Goal: Task Accomplishment & Management: Manage account settings

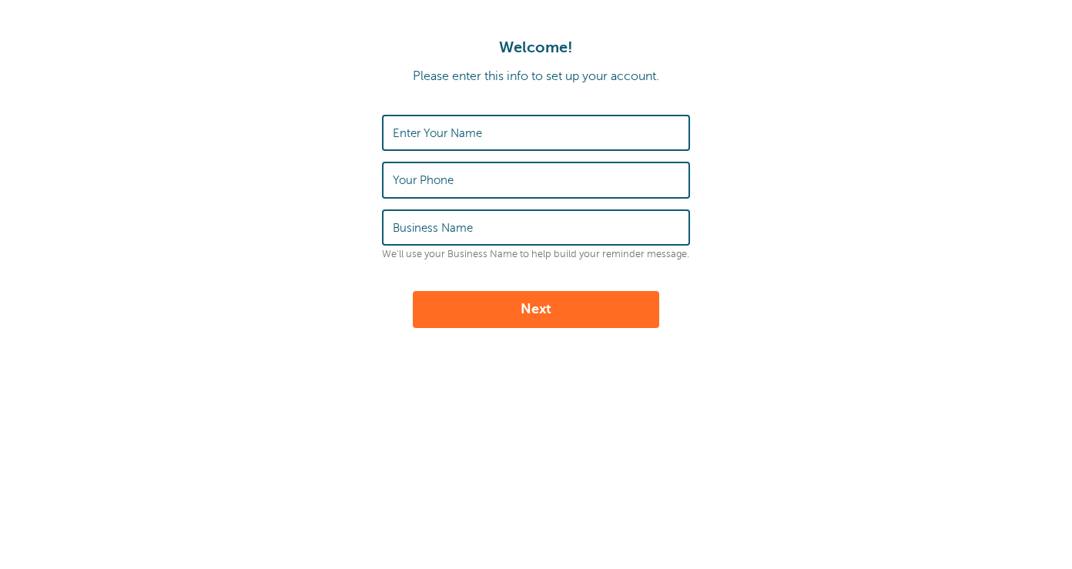
click at [436, 134] on label "Enter Your Name" at bounding box center [437, 133] width 89 height 14
click at [436, 134] on input "Enter Your Name" at bounding box center [536, 132] width 287 height 33
type input "[PERSON_NAME]"
type input "5088378566"
click at [441, 223] on label "Business Name" at bounding box center [433, 228] width 80 height 14
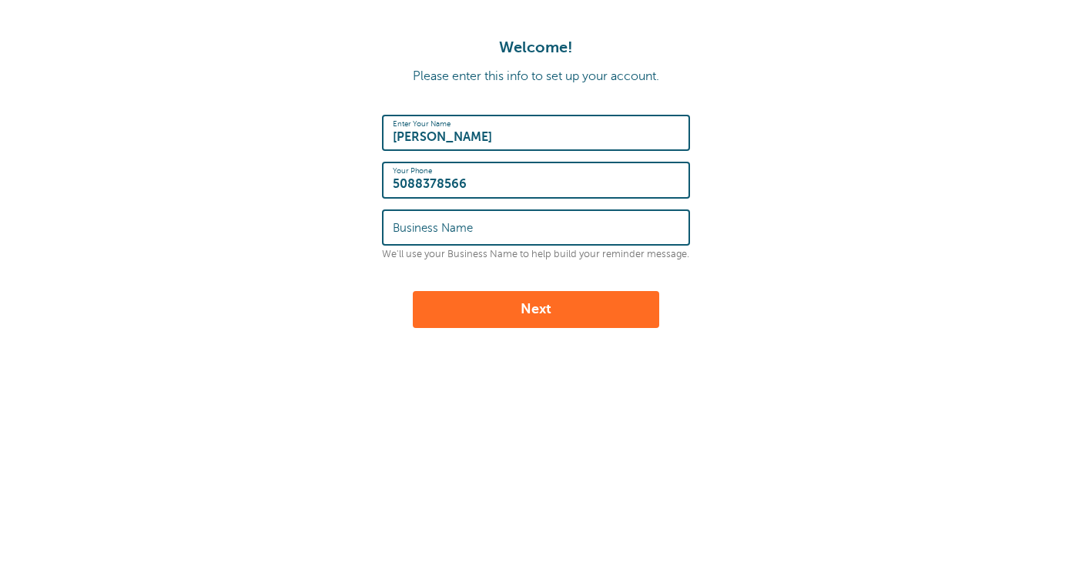
click at [441, 223] on input "Business Name" at bounding box center [536, 227] width 287 height 33
type input "willta premiun hair"
click at [501, 307] on button "Next" at bounding box center [536, 309] width 247 height 37
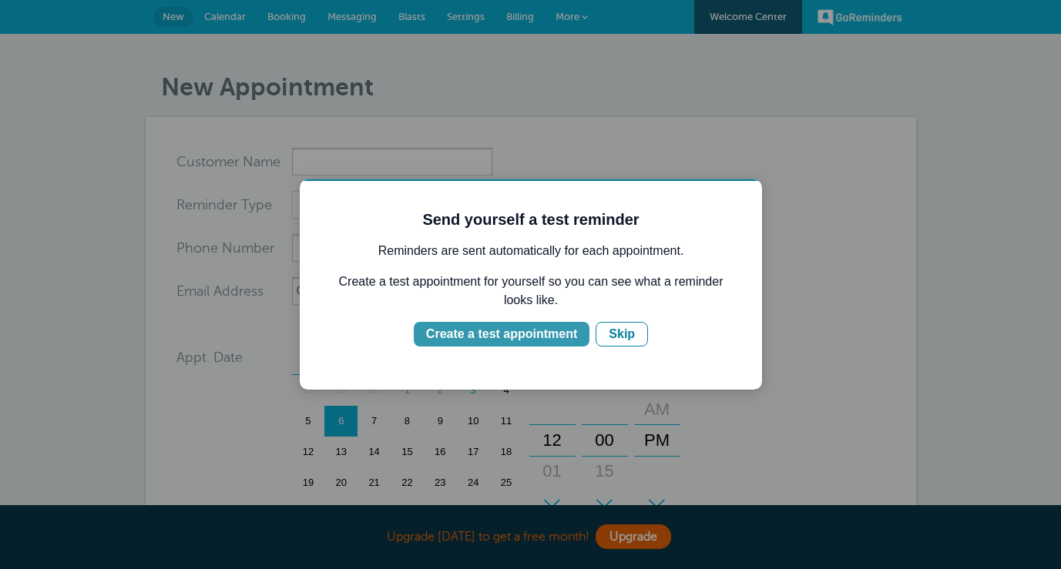
click at [520, 337] on div "Create a test appointment" at bounding box center [501, 334] width 151 height 18
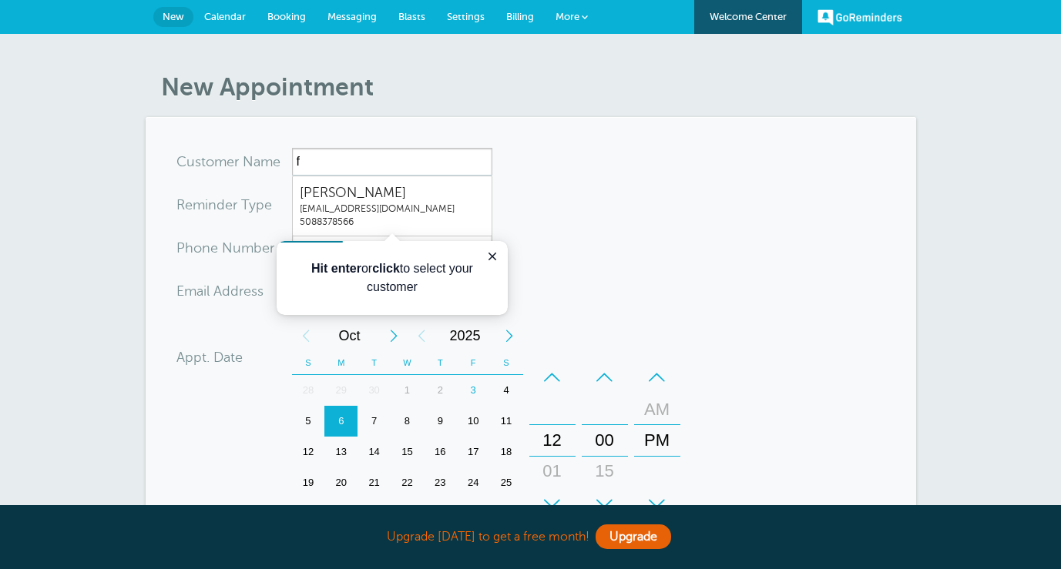
click at [614, 161] on form "You are creating a new customer. To use an existing customer select one from th…" at bounding box center [530, 464] width 709 height 632
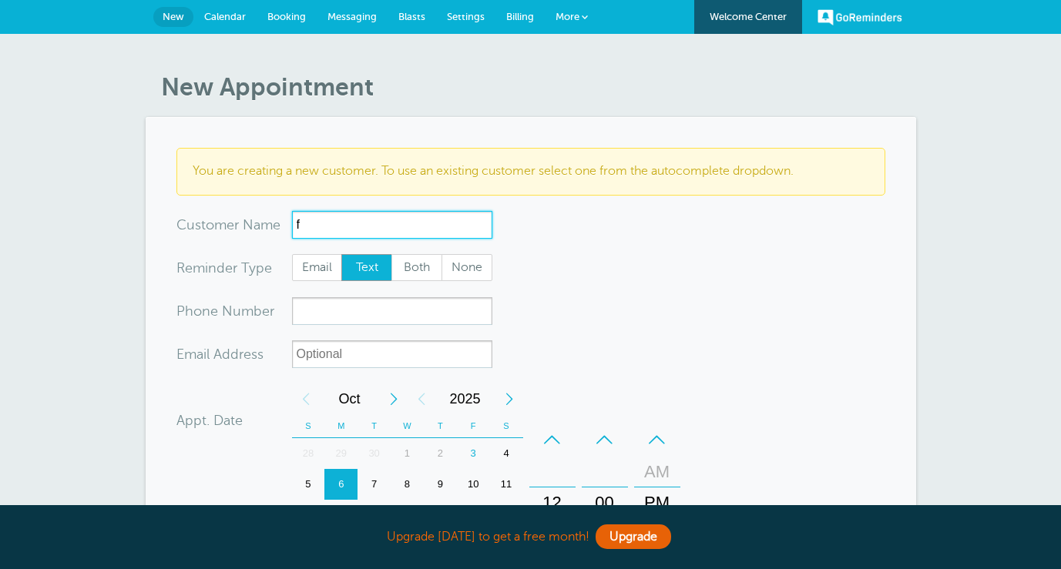
click at [332, 230] on input "f" at bounding box center [392, 225] width 200 height 28
type input "fabi"
click at [321, 267] on span "Email" at bounding box center [317, 268] width 49 height 26
click at [292, 254] on input "Email" at bounding box center [291, 253] width 1 height 1
radio input "true"
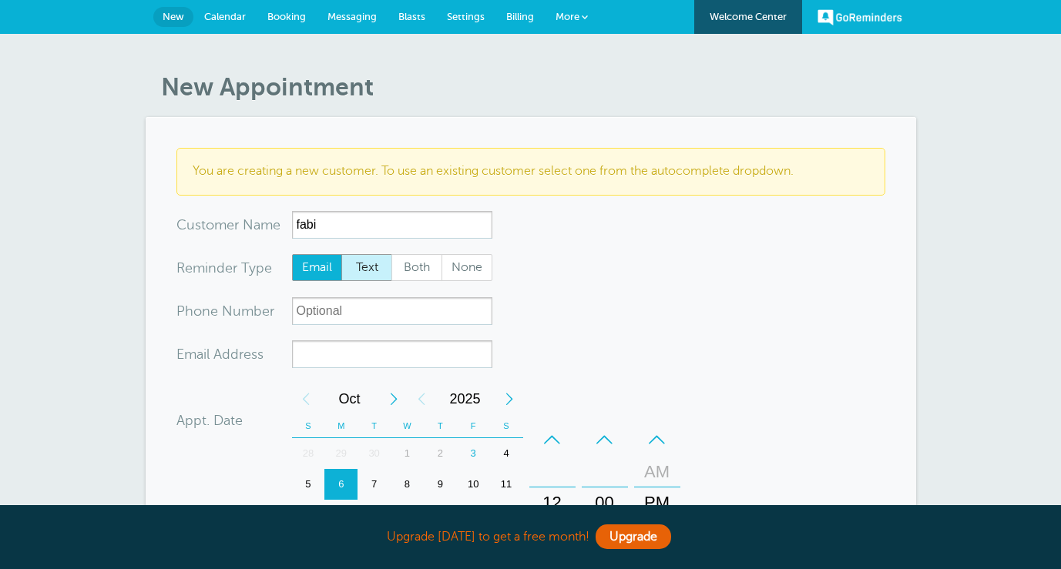
click at [366, 266] on span "Text" at bounding box center [366, 268] width 49 height 26
click at [341, 254] on input "Text" at bounding box center [341, 253] width 1 height 1
radio input "true"
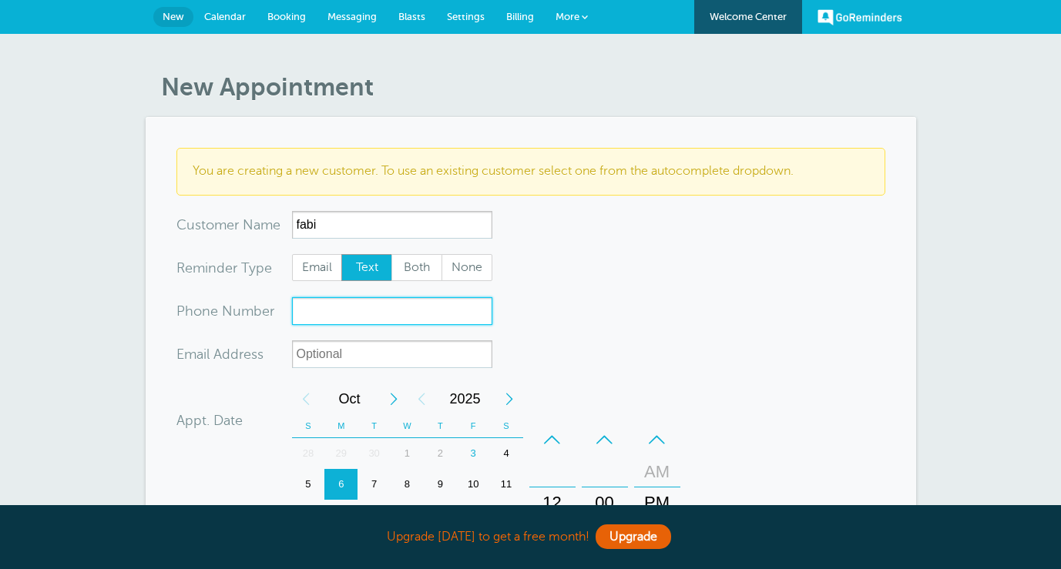
click at [320, 317] on input "xxx-no-autofill" at bounding box center [392, 311] width 200 height 28
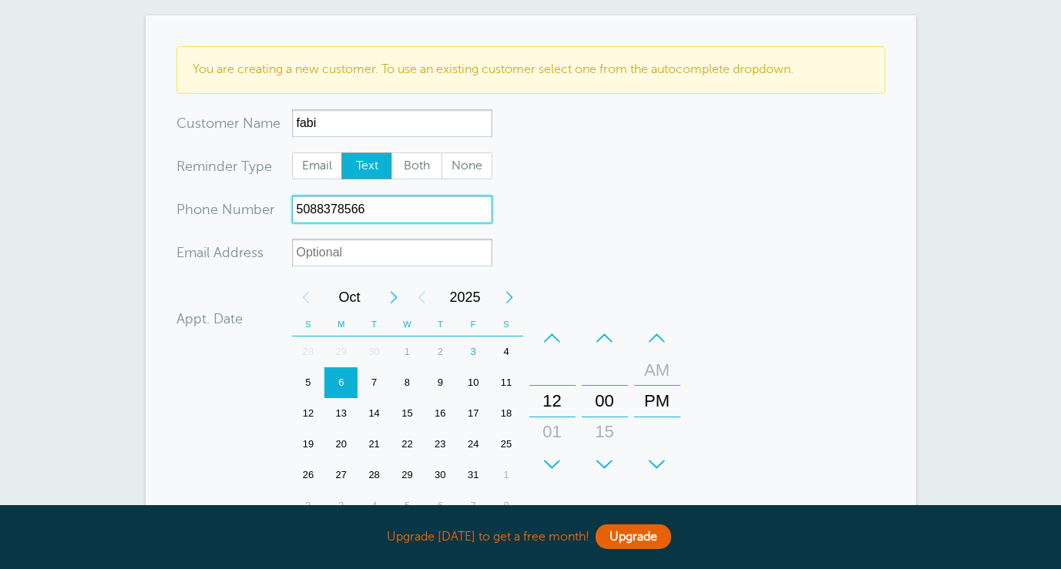
scroll to position [185, 0]
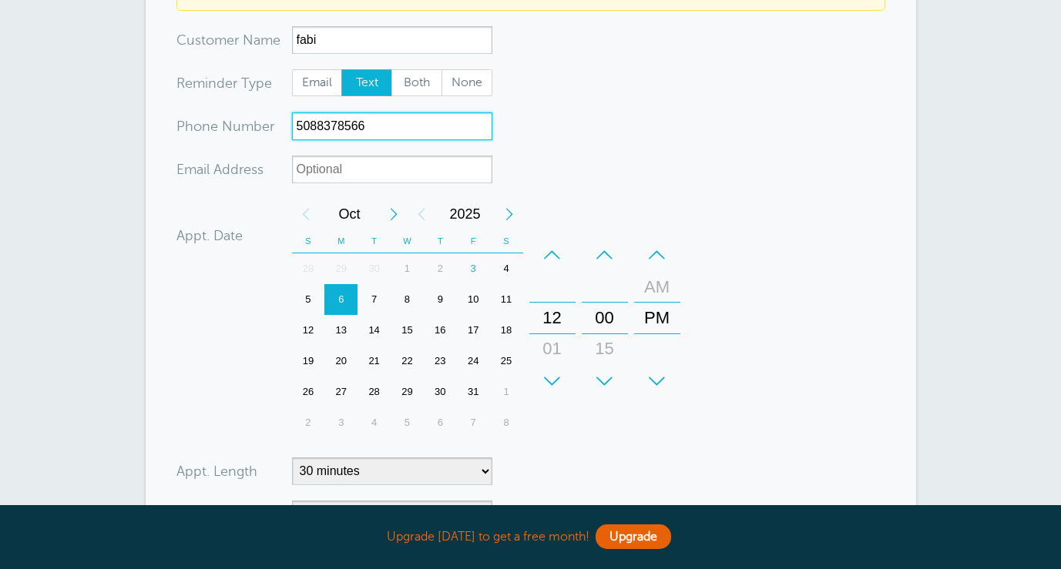
type input "5088378566"
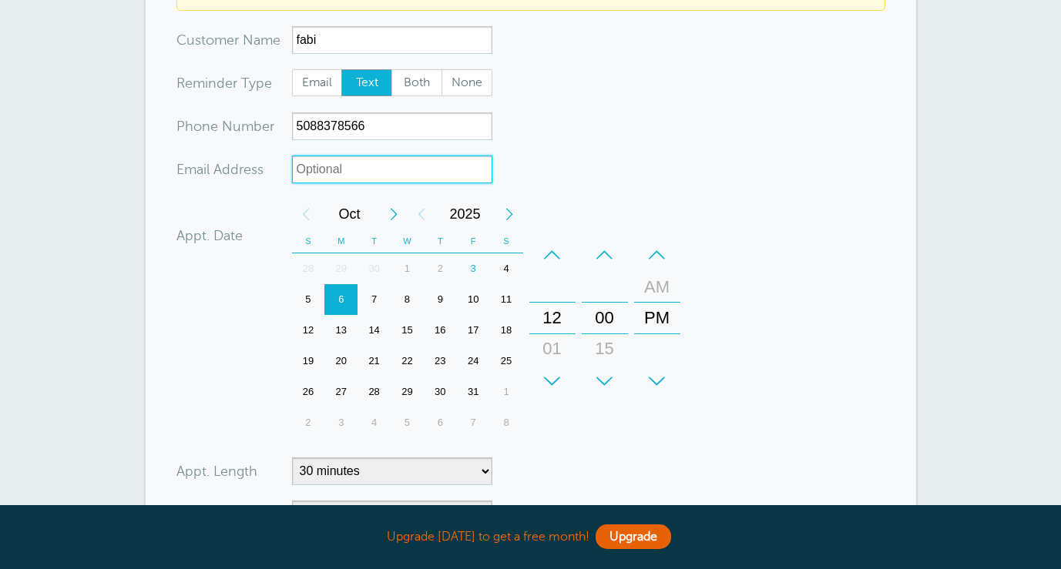
click at [306, 164] on input "xx-no-autofill" at bounding box center [392, 170] width 200 height 28
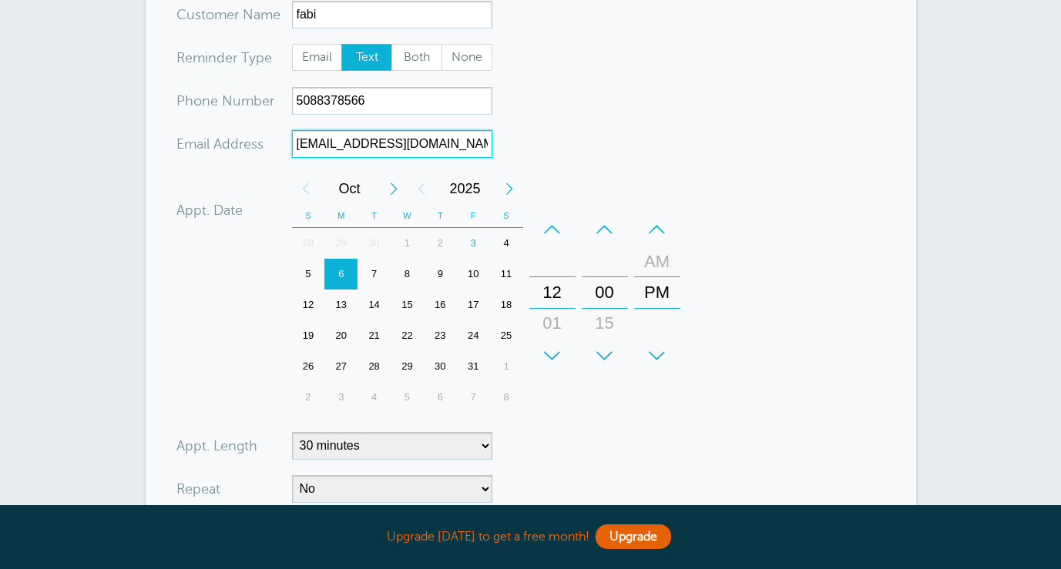
scroll to position [274, 0]
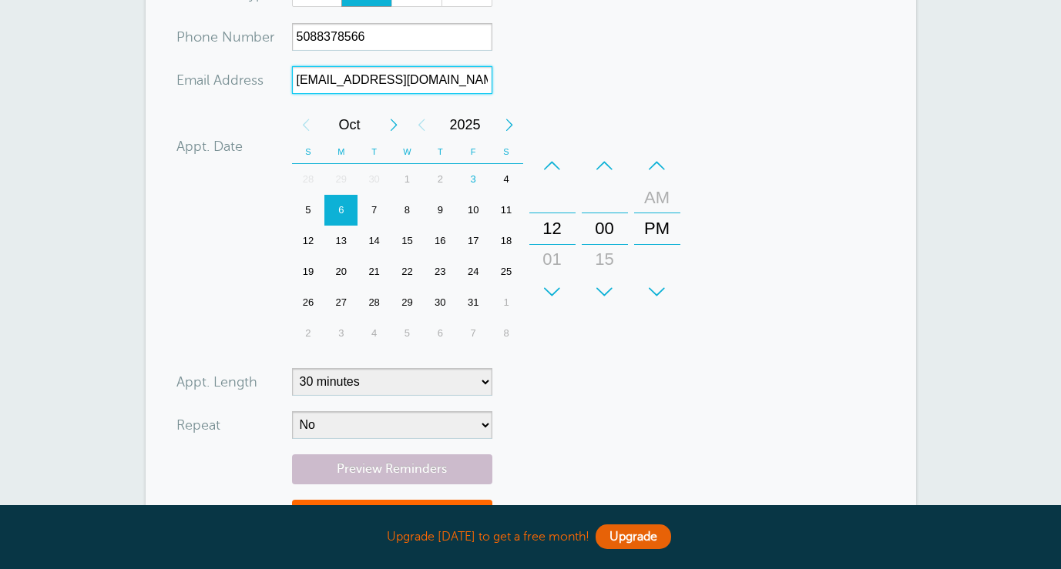
click at [403, 205] on div "8" at bounding box center [407, 210] width 33 height 31
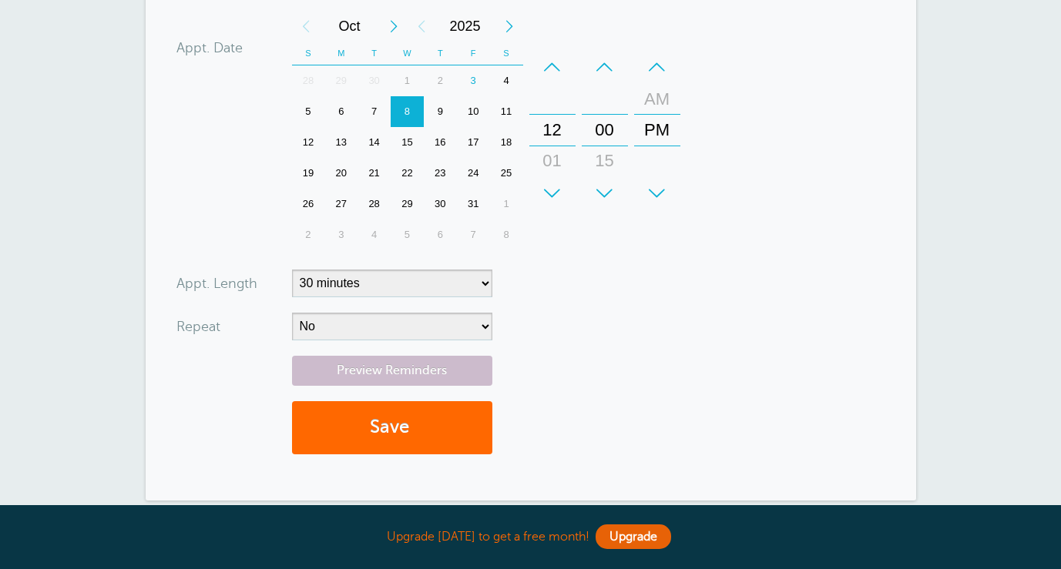
click at [553, 188] on div "+" at bounding box center [552, 193] width 46 height 31
click at [555, 166] on div "02" at bounding box center [552, 161] width 37 height 31
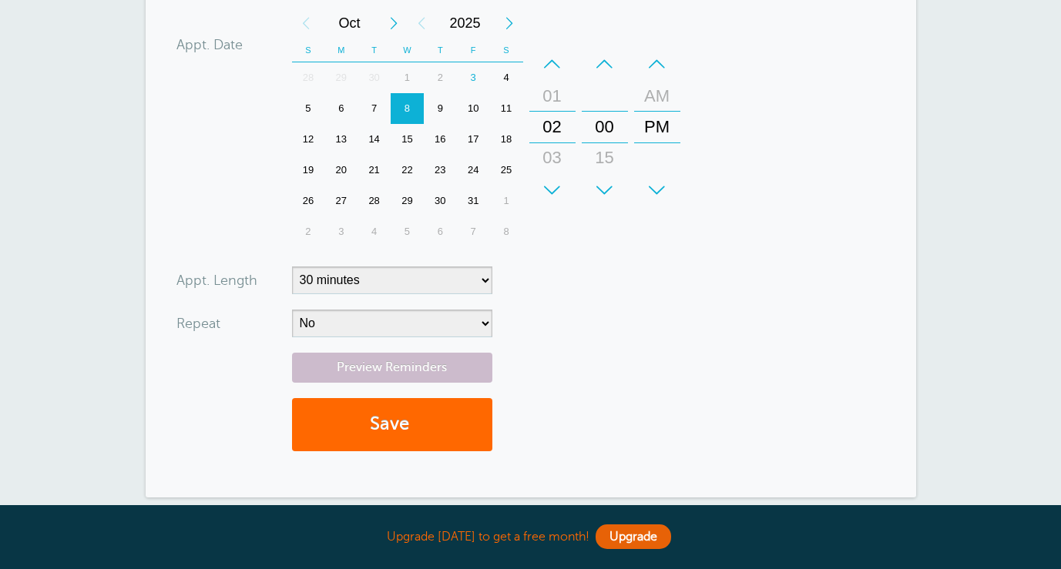
scroll to position [425, 0]
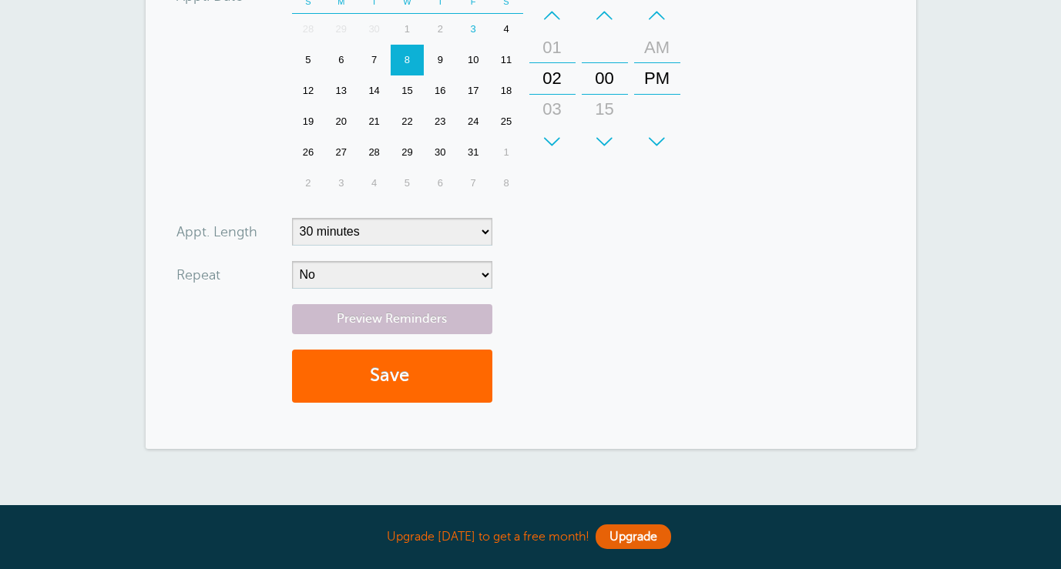
type input "fabimm68@gmail.com"
select select "40"
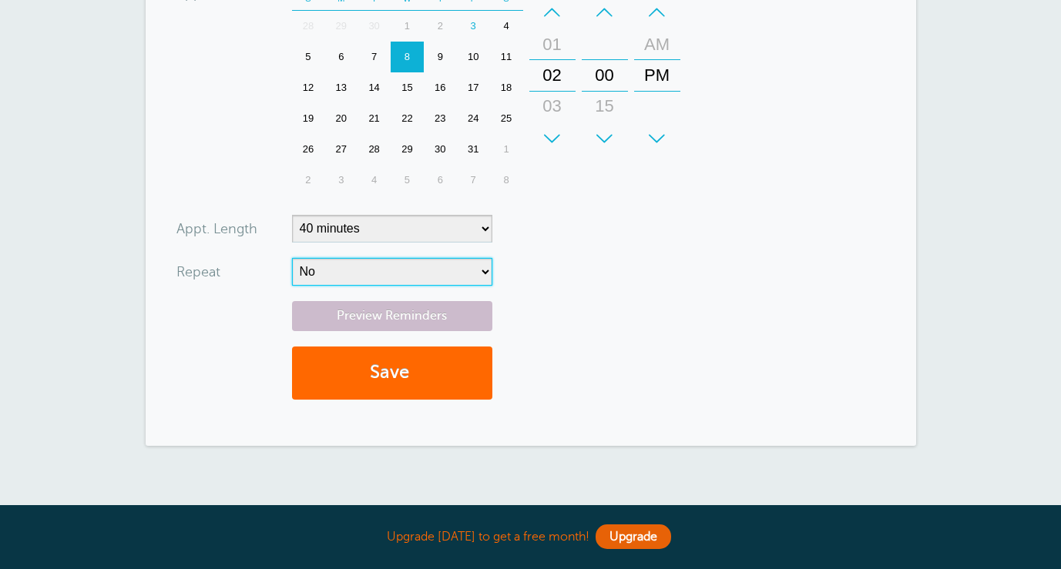
select select "RRULE:FREQ=DAILY"
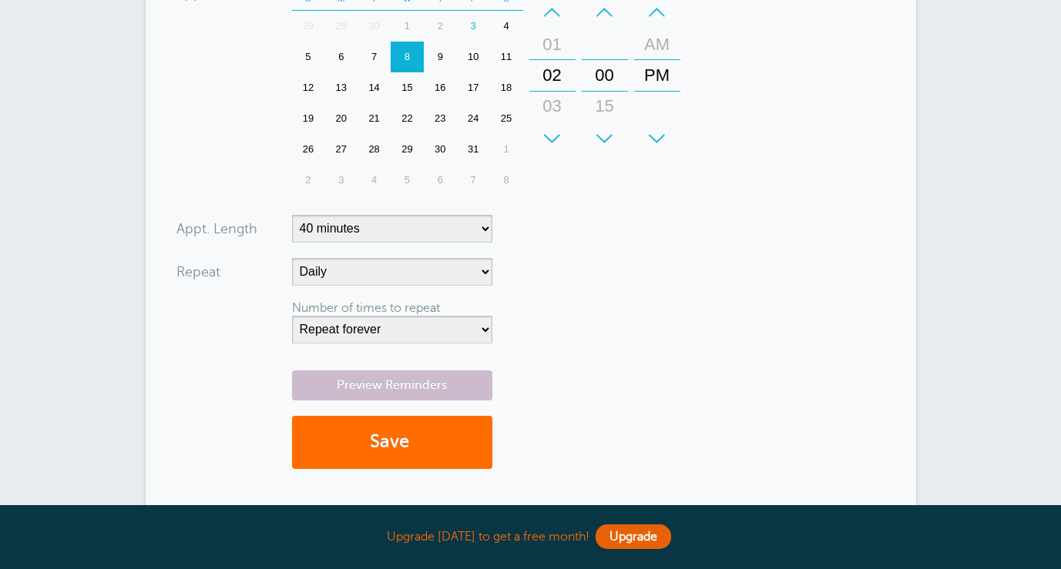
click at [400, 453] on button "Save" at bounding box center [392, 442] width 200 height 53
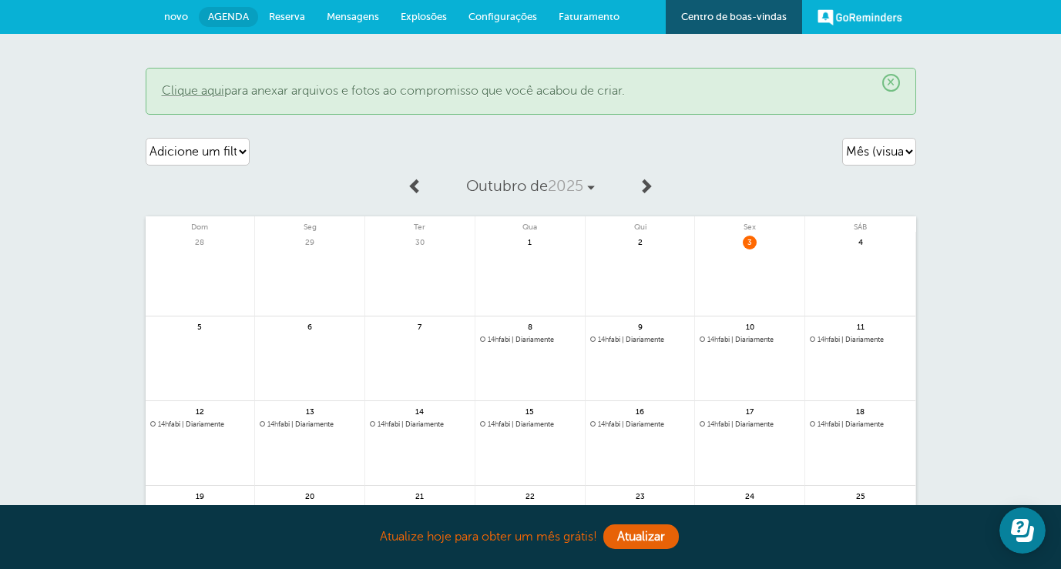
click at [508, 12] on span "Configurações" at bounding box center [502, 17] width 69 height 12
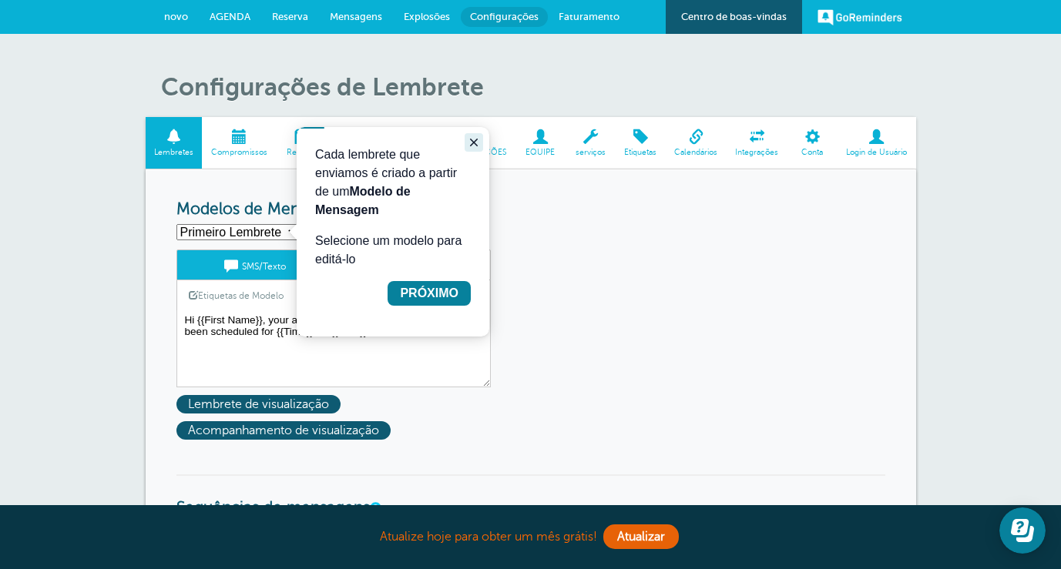
click at [473, 142] on icon "Fechar guia" at bounding box center [474, 143] width 8 height 8
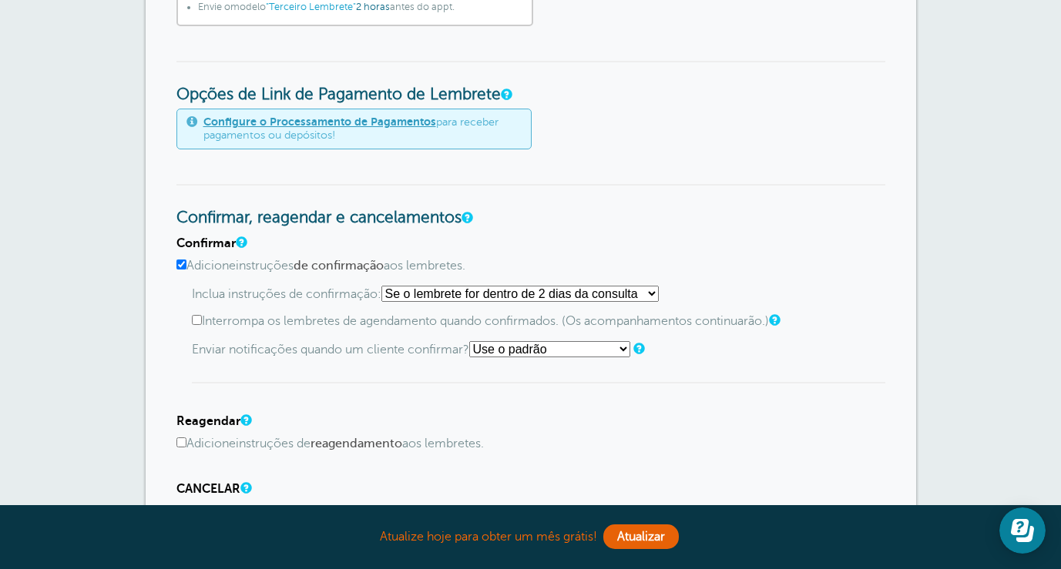
scroll to position [680, 0]
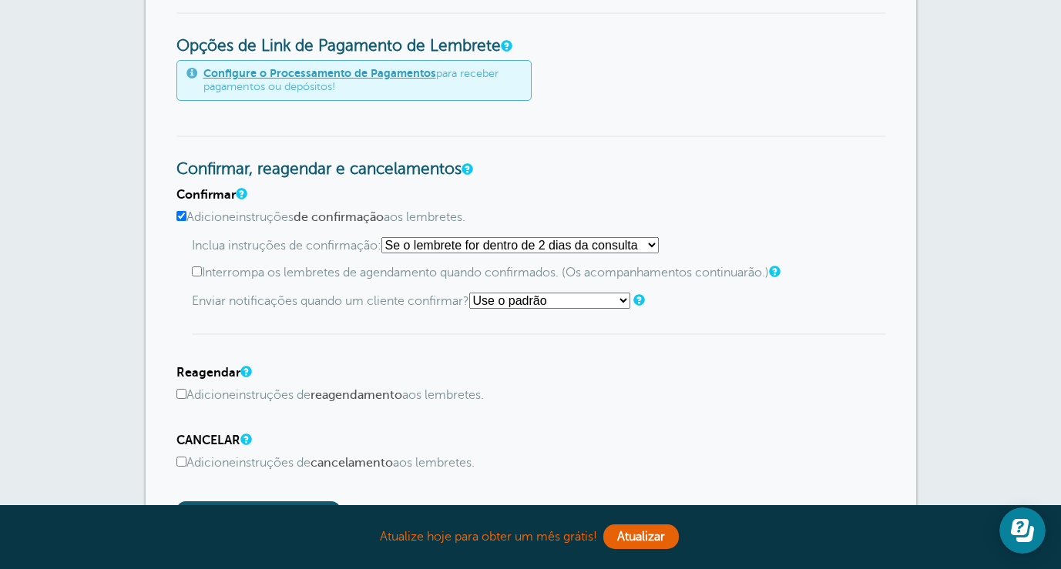
click at [197, 271] on input "Interrompa os lembretes de agendamento quando confirmados. (Os acompanhamentos …" at bounding box center [197, 272] width 10 height 10
checkbox input "true"
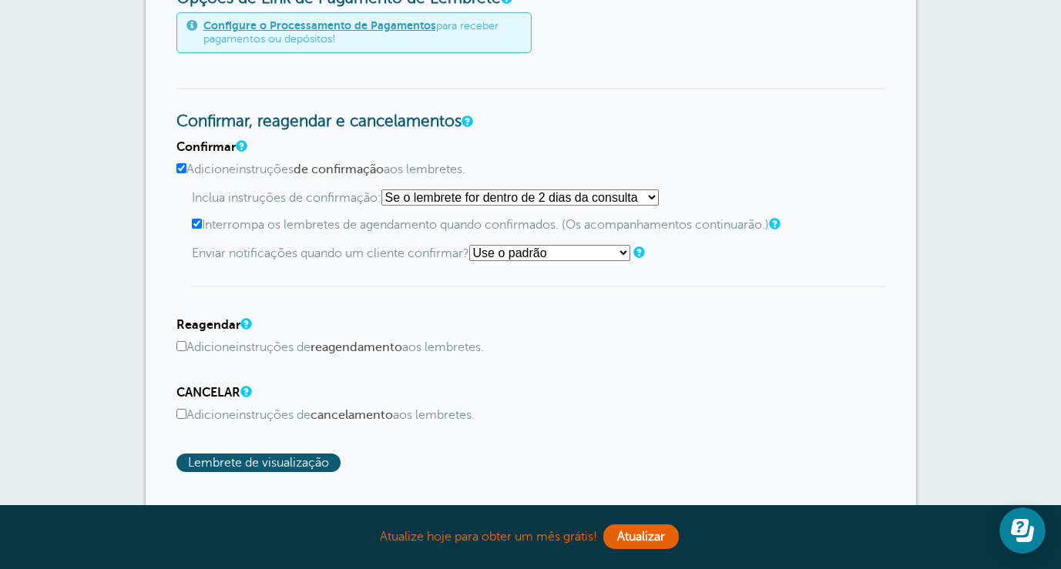
scroll to position [774, 0]
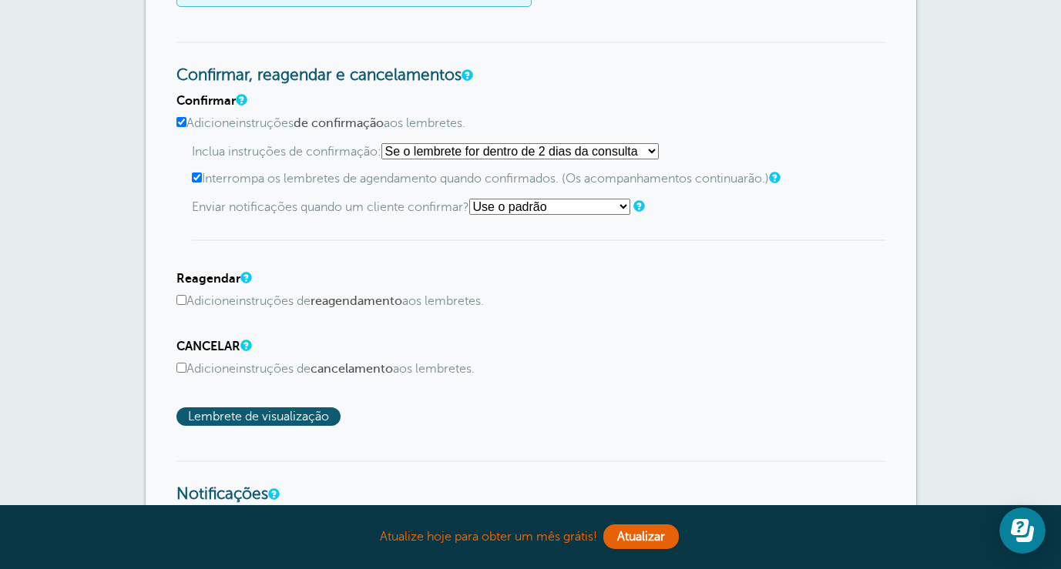
click at [182, 297] on input "Adicione instruções de reagendamento aos lembretes." at bounding box center [181, 300] width 10 height 10
checkbox input "true"
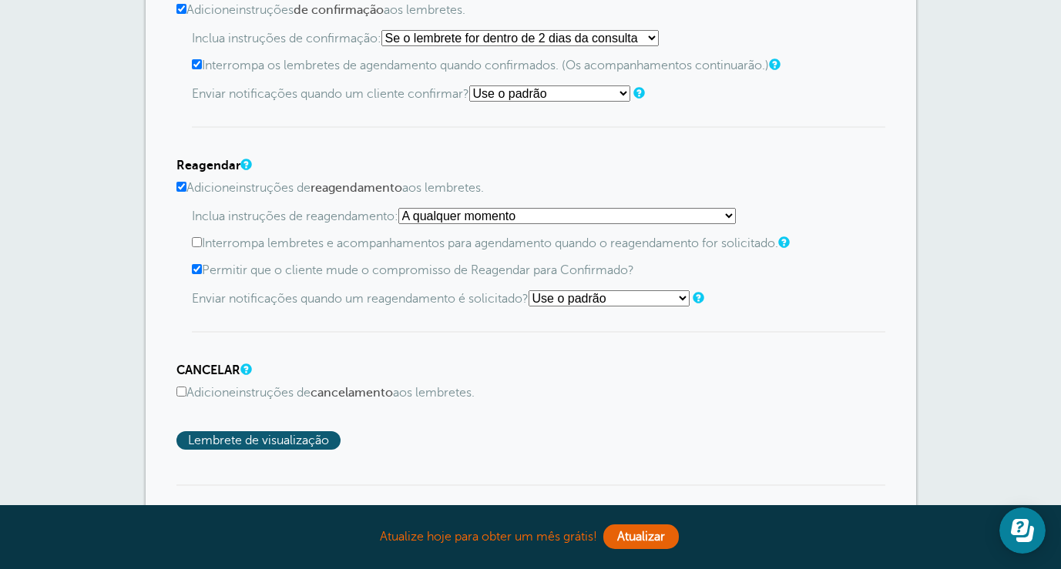
scroll to position [998, 0]
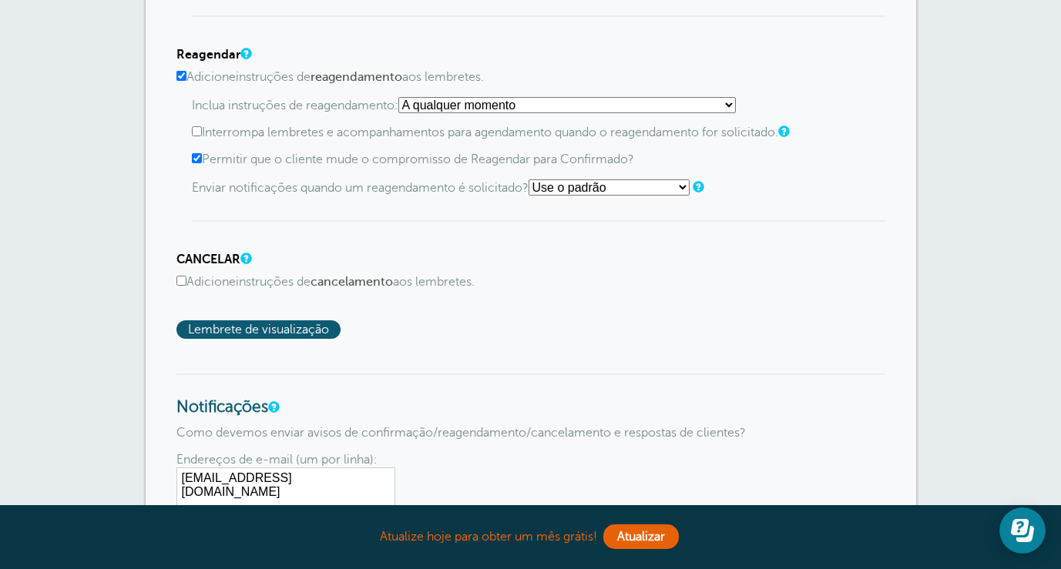
click at [181, 276] on input "Adicione instruções de cancelamento aos lembretes." at bounding box center [181, 281] width 10 height 10
checkbox input "true"
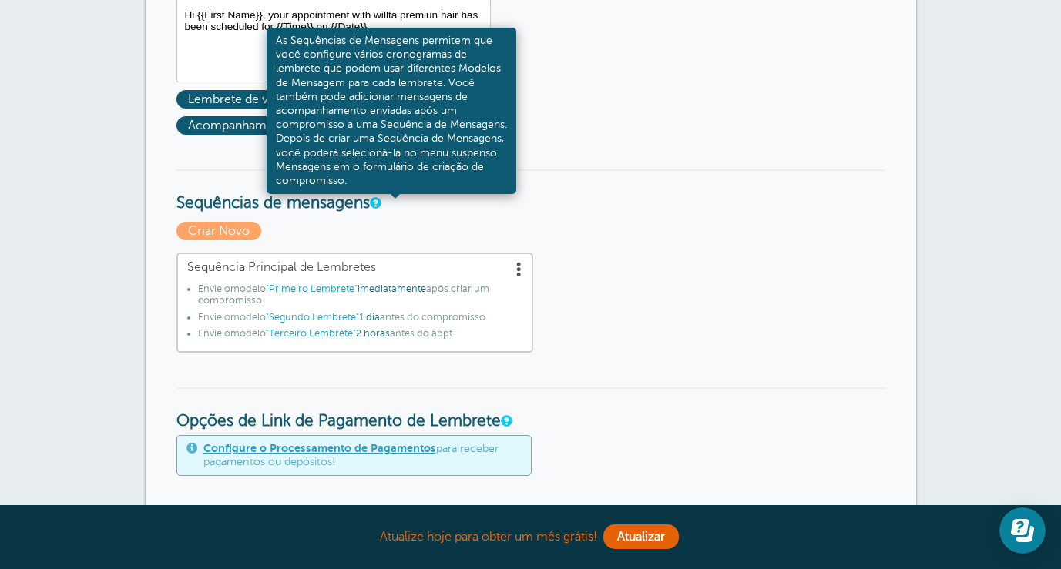
scroll to position [172, 0]
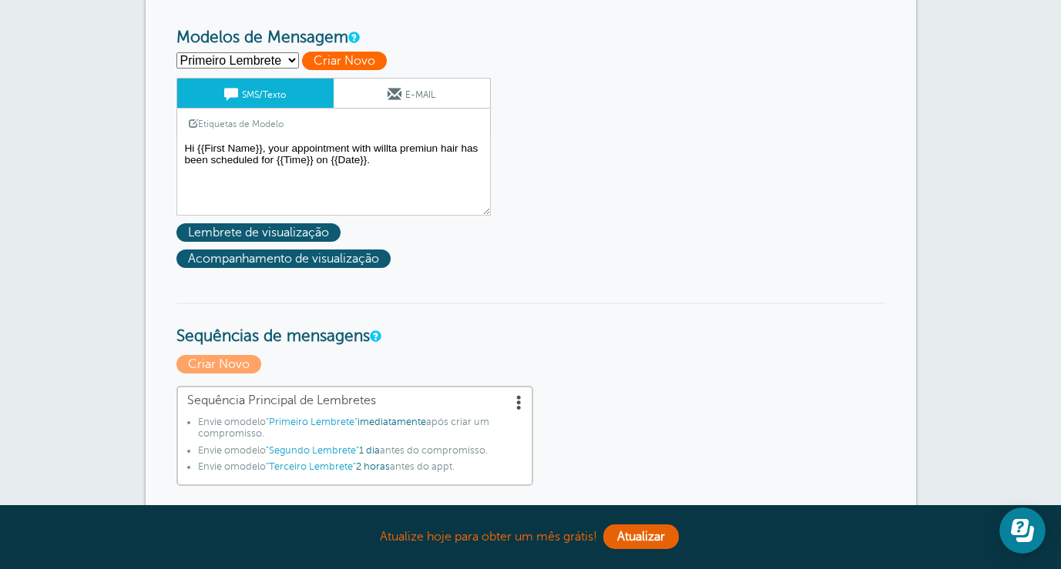
click at [352, 59] on span "Criar Novo" at bounding box center [344, 61] width 85 height 18
select select
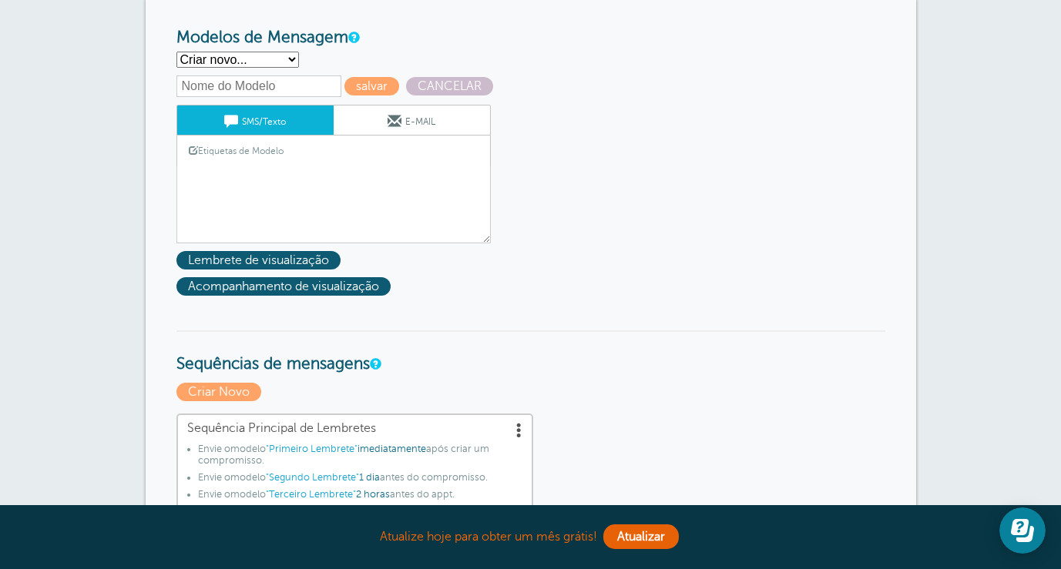
click at [331, 153] on div "Etiquetas de Modelo Copy SMS" at bounding box center [333, 151] width 314 height 30
click at [267, 143] on link "Etiquetas de Modelo" at bounding box center [236, 151] width 118 height 30
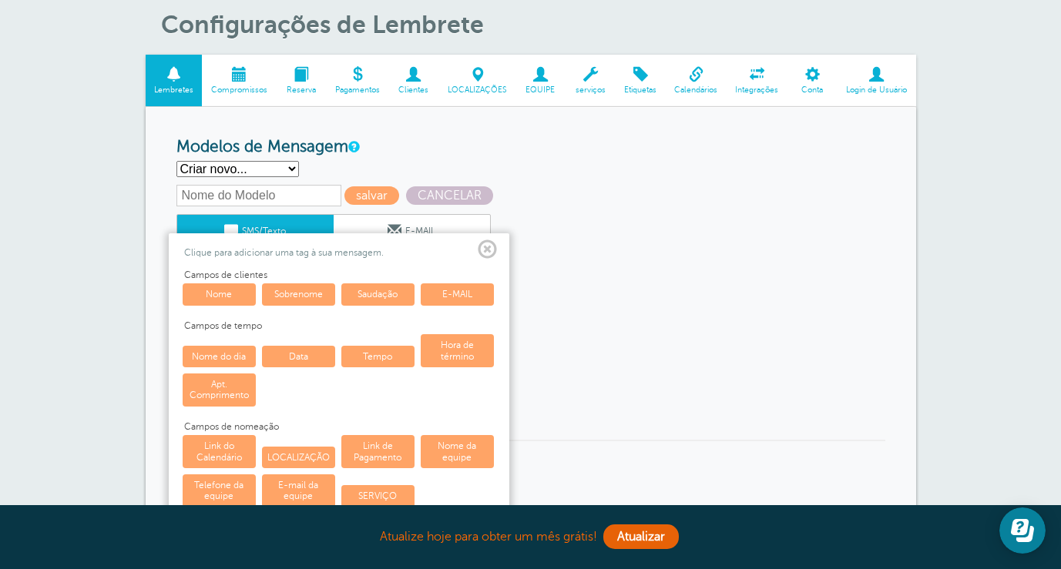
scroll to position [0, 0]
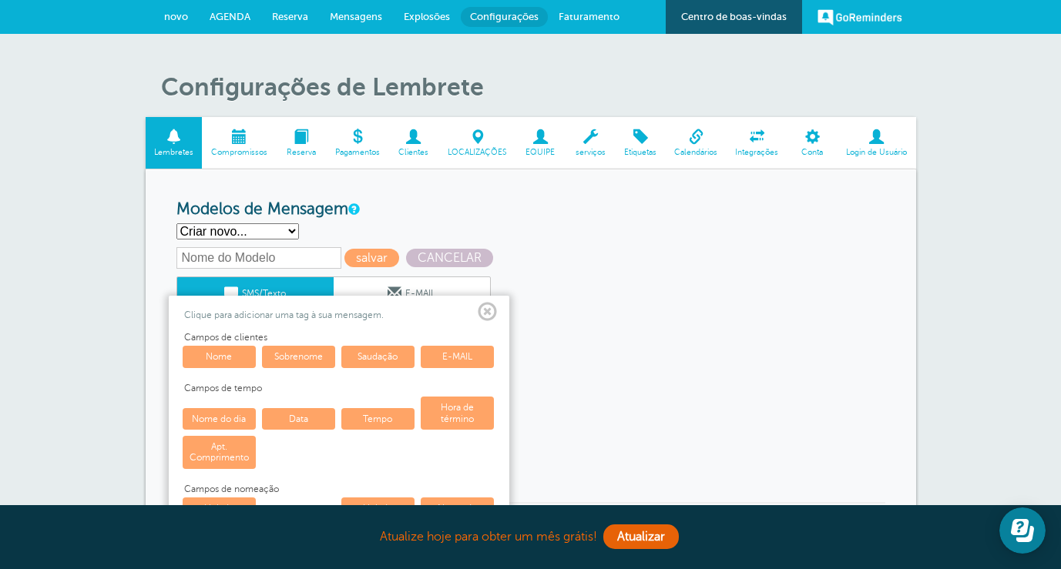
click at [489, 307] on span at bounding box center [487, 312] width 19 height 19
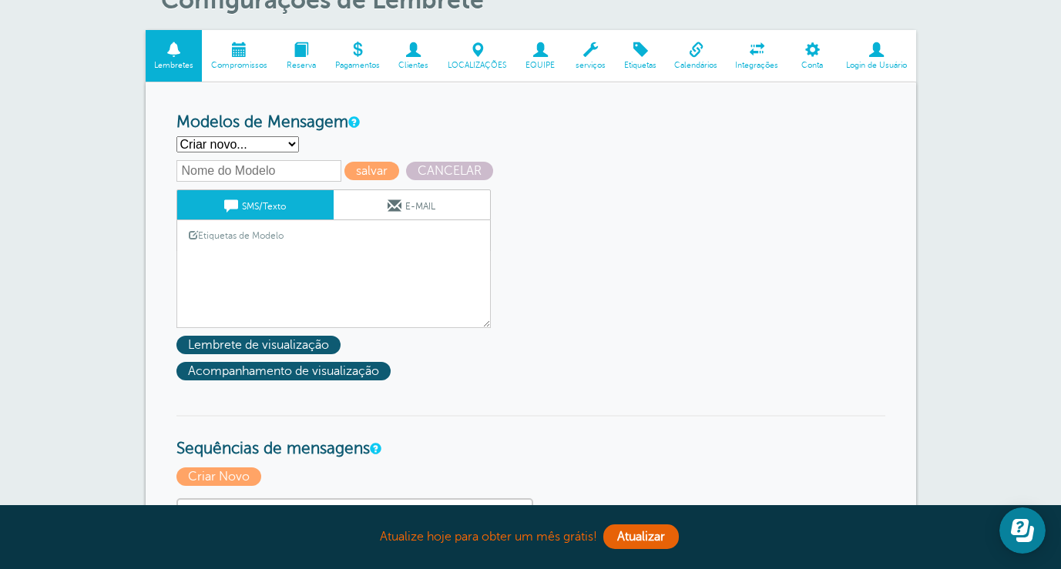
scroll to position [179, 0]
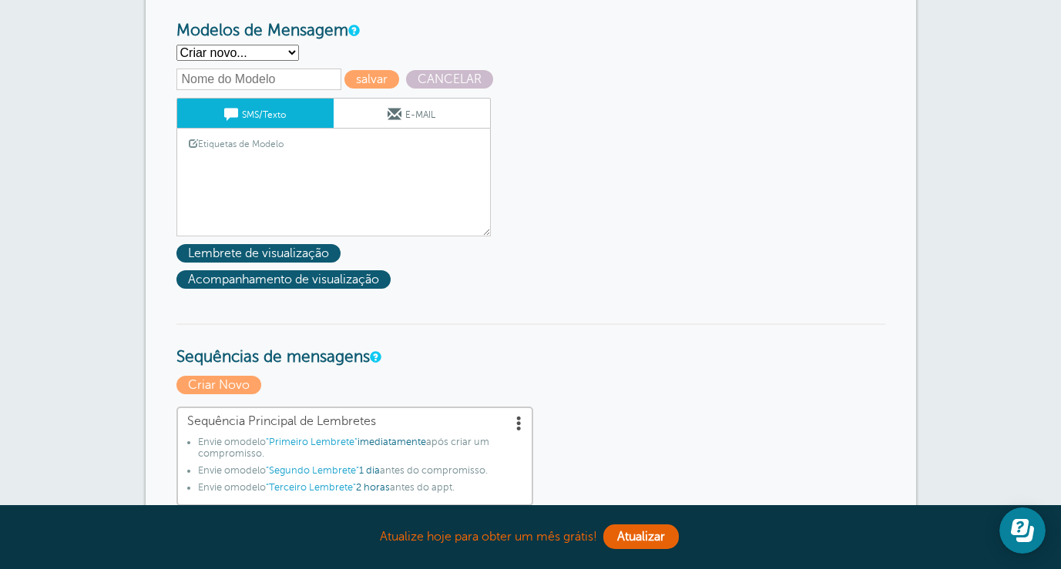
select select "163222"
type input "First Reminder"
type textarea "Hi {{First Name}}, your appointment with willta premiun hair has been scheduled…"
select select "163224"
type input "Second Reminder"
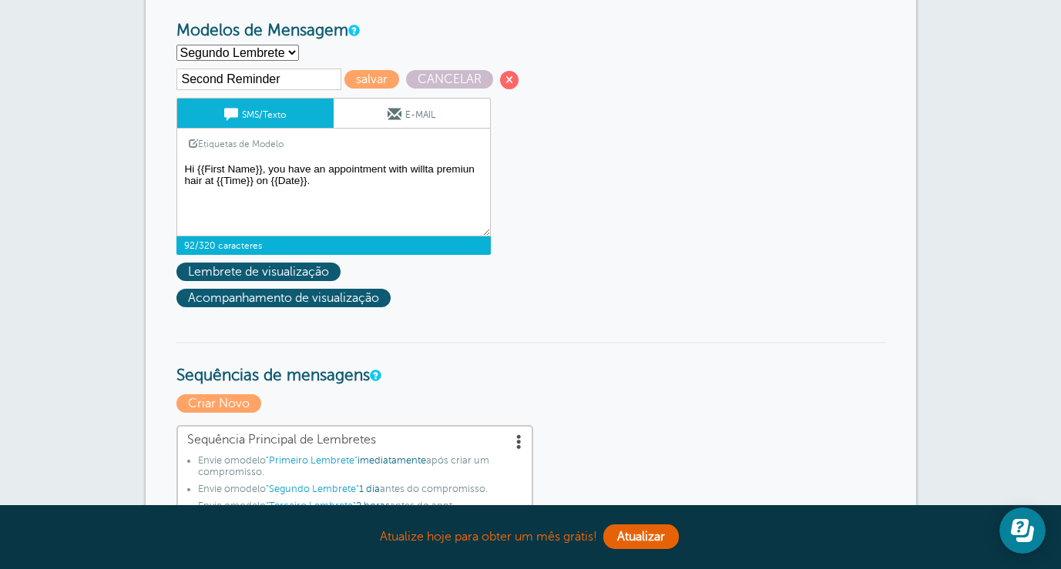
drag, startPoint x: 318, startPoint y: 182, endPoint x: 190, endPoint y: 156, distance: 131.1
click at [190, 159] on textarea "Hi {{First Name}}, your appointment with willta premiun hair has been scheduled…" at bounding box center [333, 197] width 314 height 77
type textarea "HI"
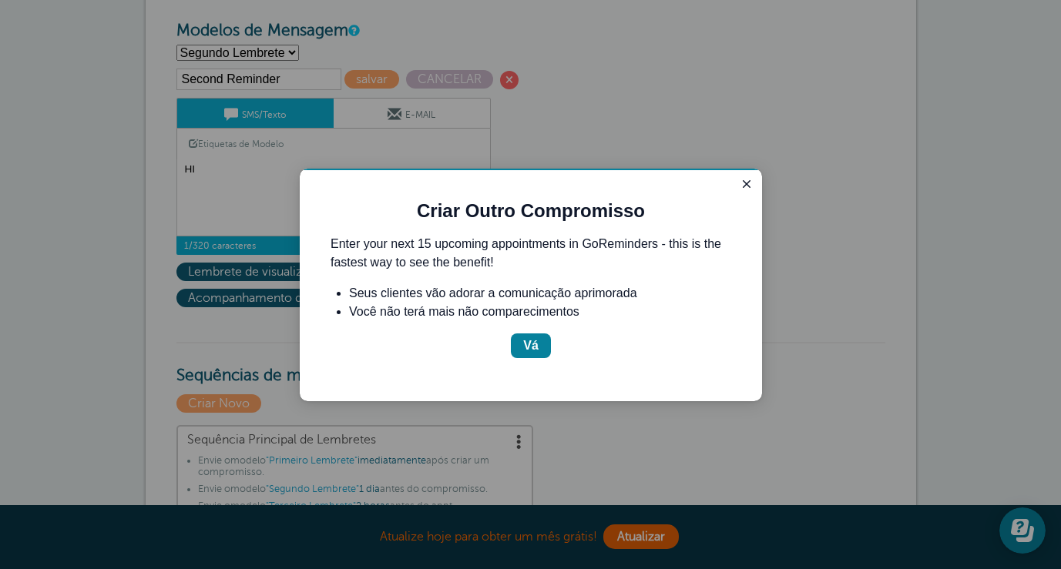
scroll to position [0, 0]
click at [743, 184] on icon "Fechar guia" at bounding box center [746, 184] width 12 height 12
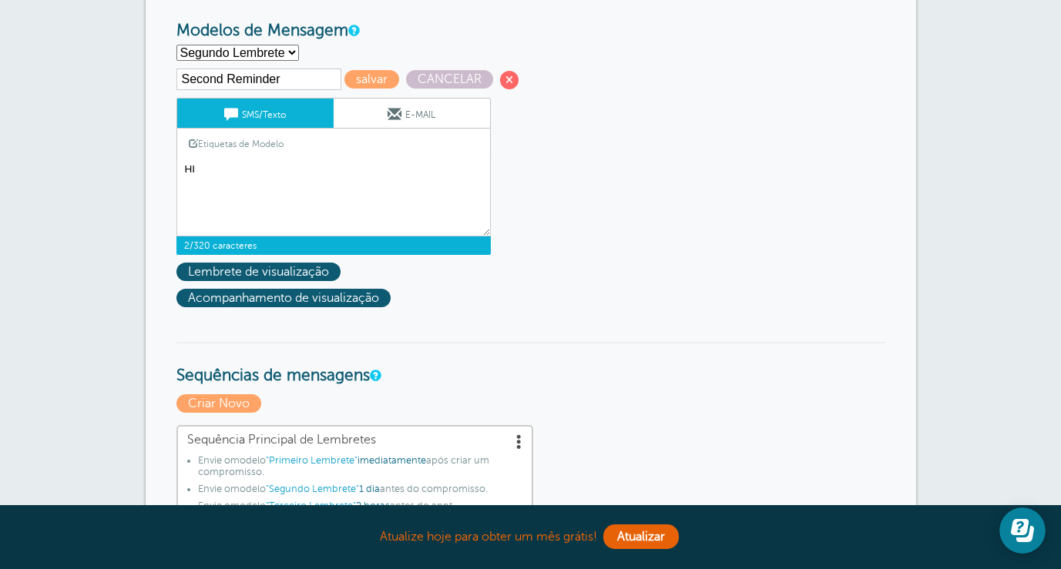
click at [418, 118] on link "E-MAIL" at bounding box center [412, 113] width 156 height 29
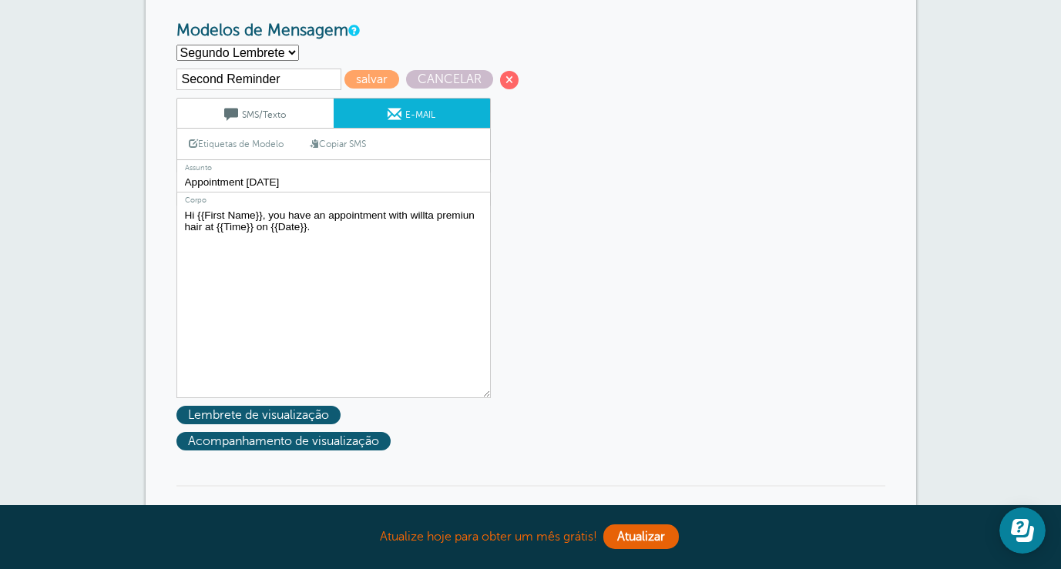
click at [237, 146] on link "Etiquetas de Modelo" at bounding box center [236, 144] width 118 height 30
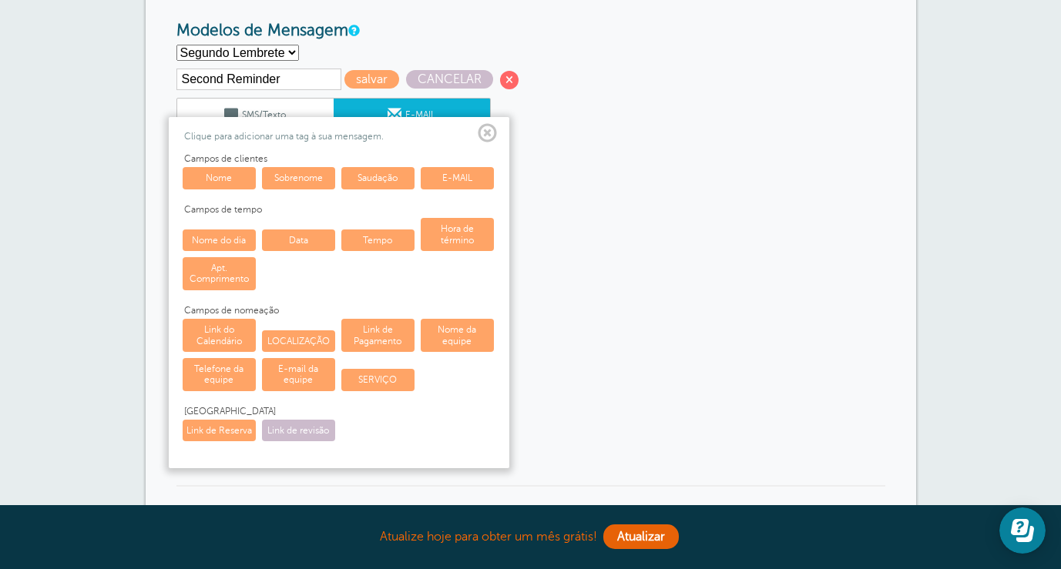
click at [214, 175] on link "Nome" at bounding box center [219, 178] width 73 height 22
type textarea "Hi {{First Name}}, you have an appointment with willta premiun hair at {{Time}}…"
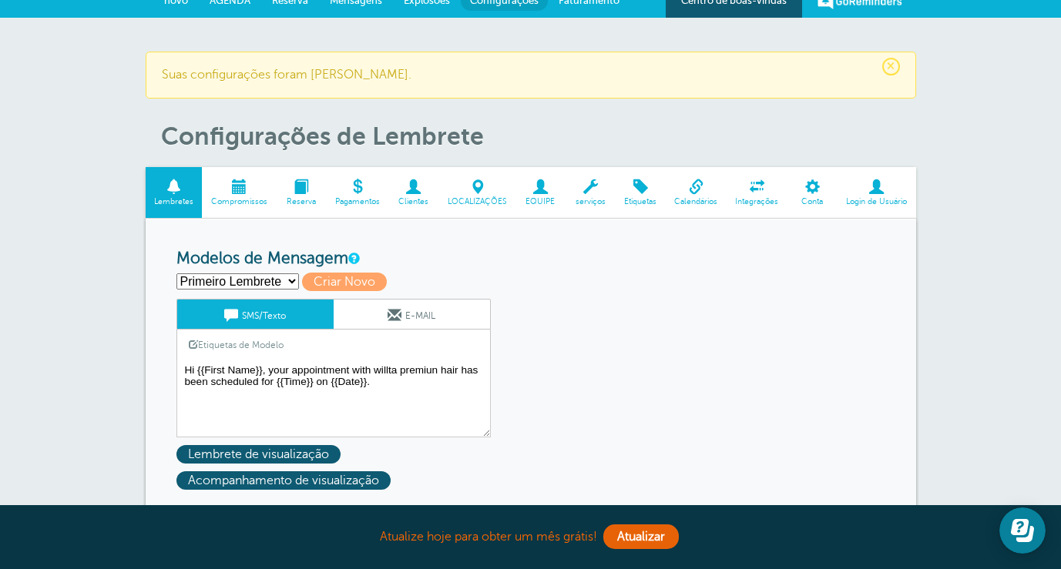
scroll to position [35, 0]
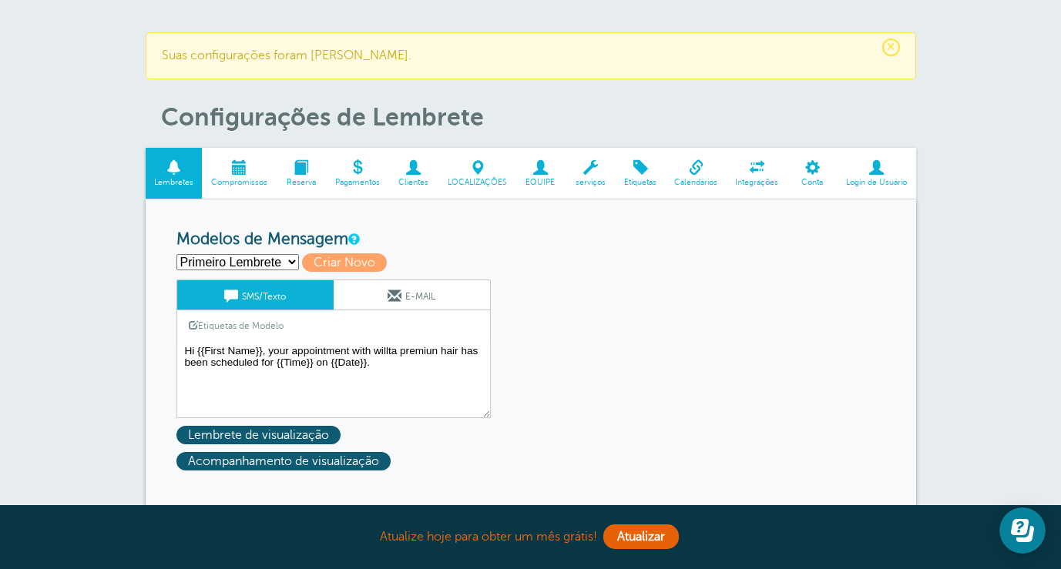
click at [237, 178] on span "Compromissos" at bounding box center [239, 182] width 59 height 9
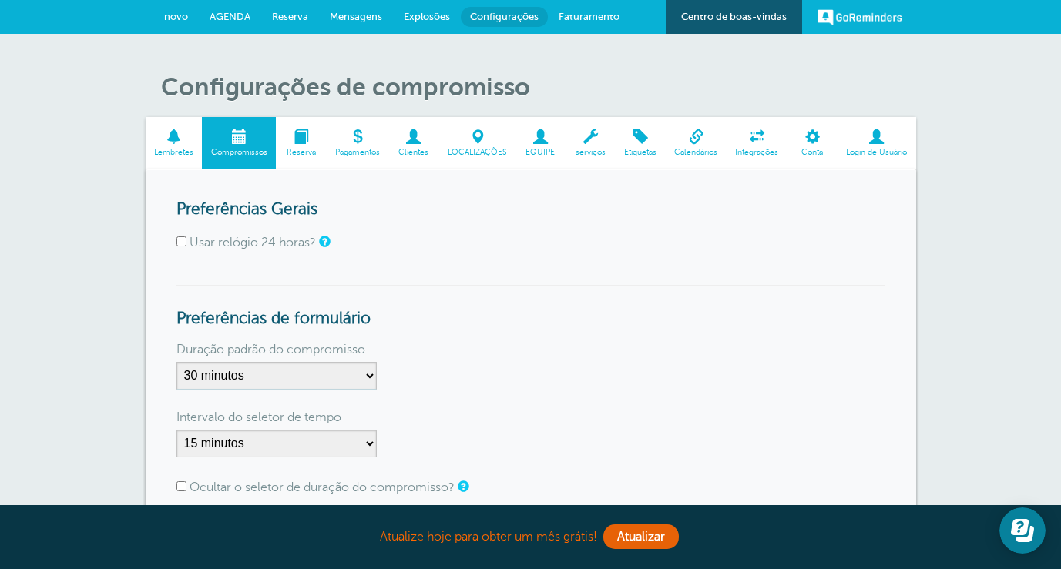
click at [307, 146] on link "Reserva" at bounding box center [301, 143] width 50 height 52
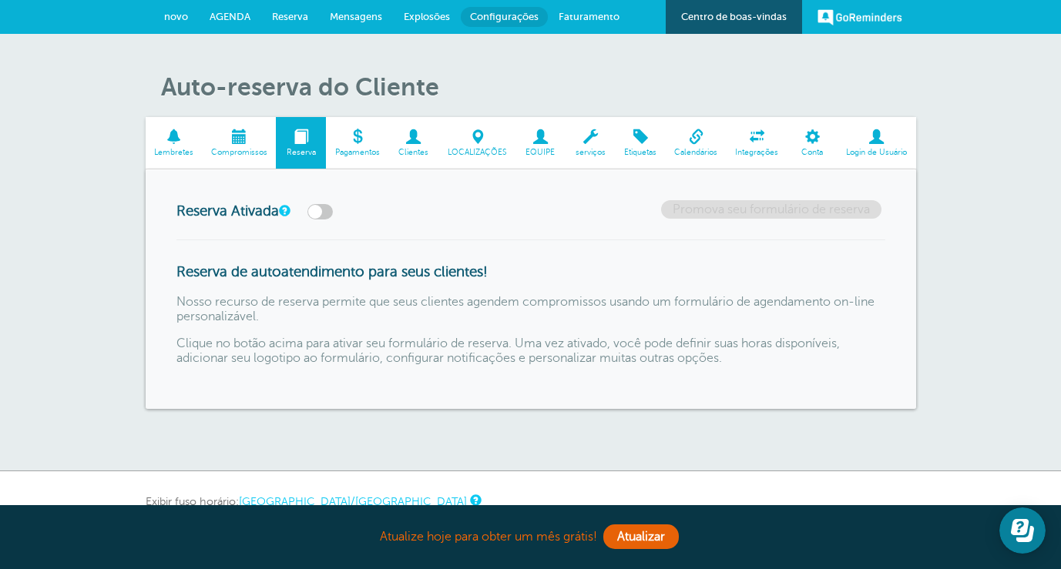
click at [333, 205] on label at bounding box center [319, 211] width 25 height 15
click at [0, 0] on input "checkbox" at bounding box center [0, 0] width 0 height 0
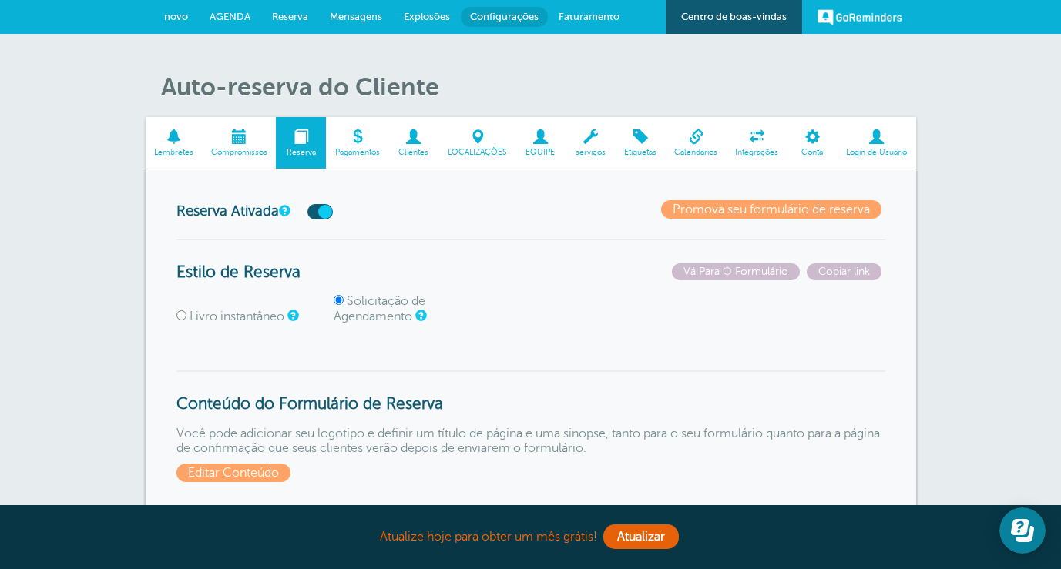
click at [352, 118] on link "Pagamentos" at bounding box center [357, 143] width 62 height 52
